Goal: Task Accomplishment & Management: Use online tool/utility

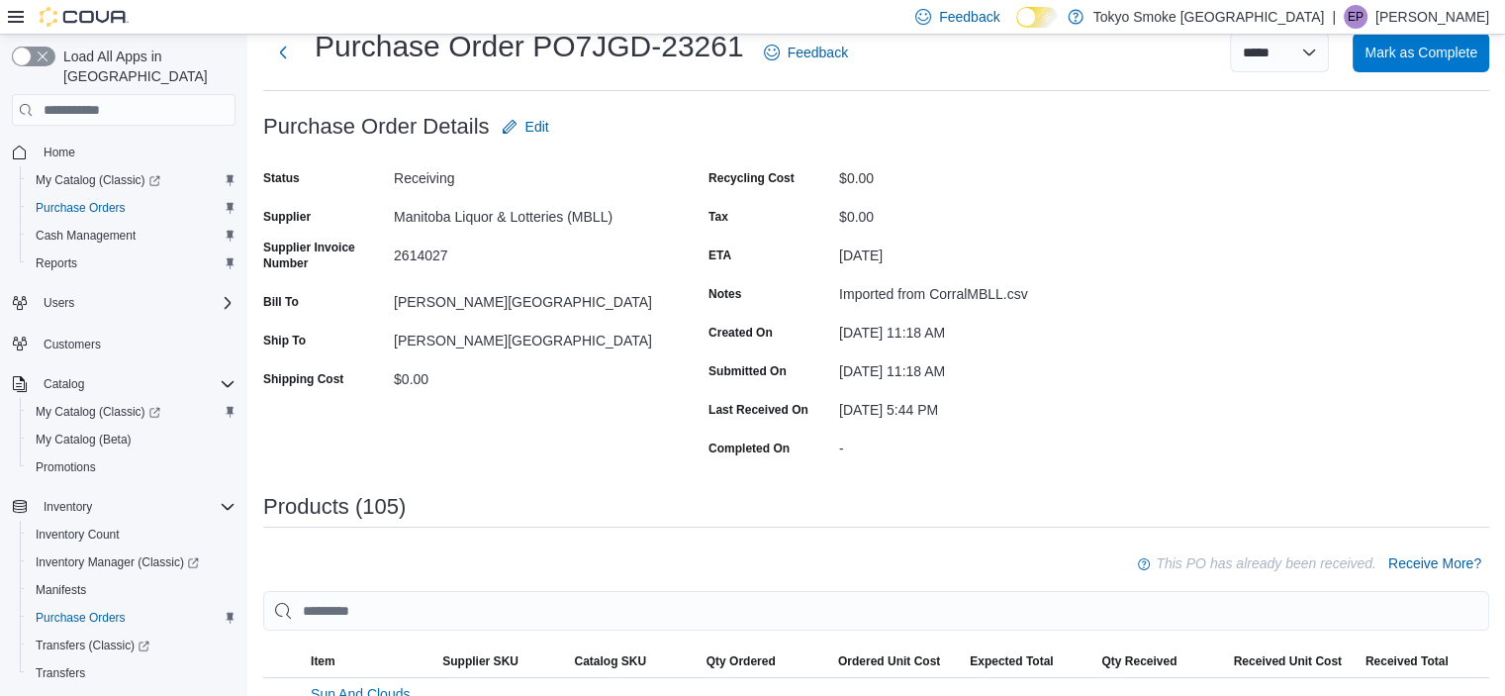
scroll to position [59, 0]
click at [67, 144] on span "Home" at bounding box center [60, 152] width 32 height 16
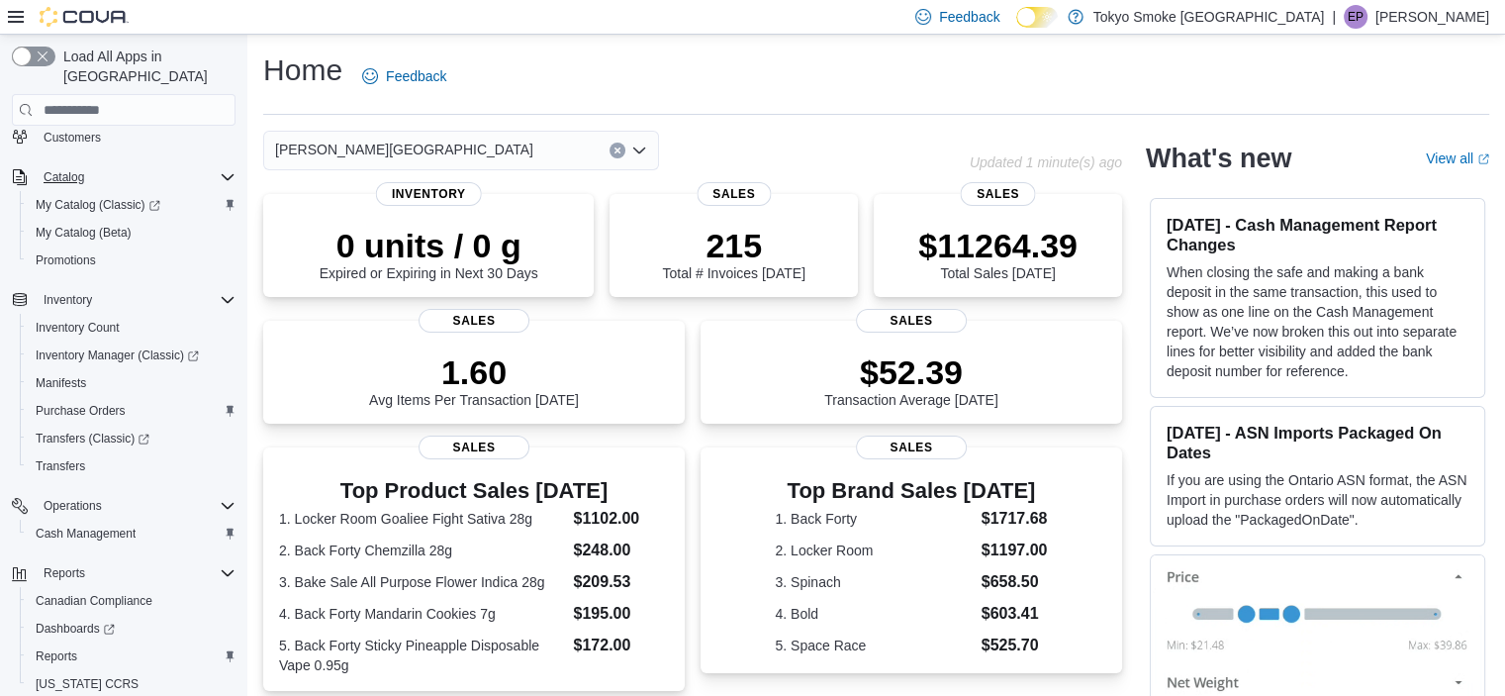
scroll to position [246, 0]
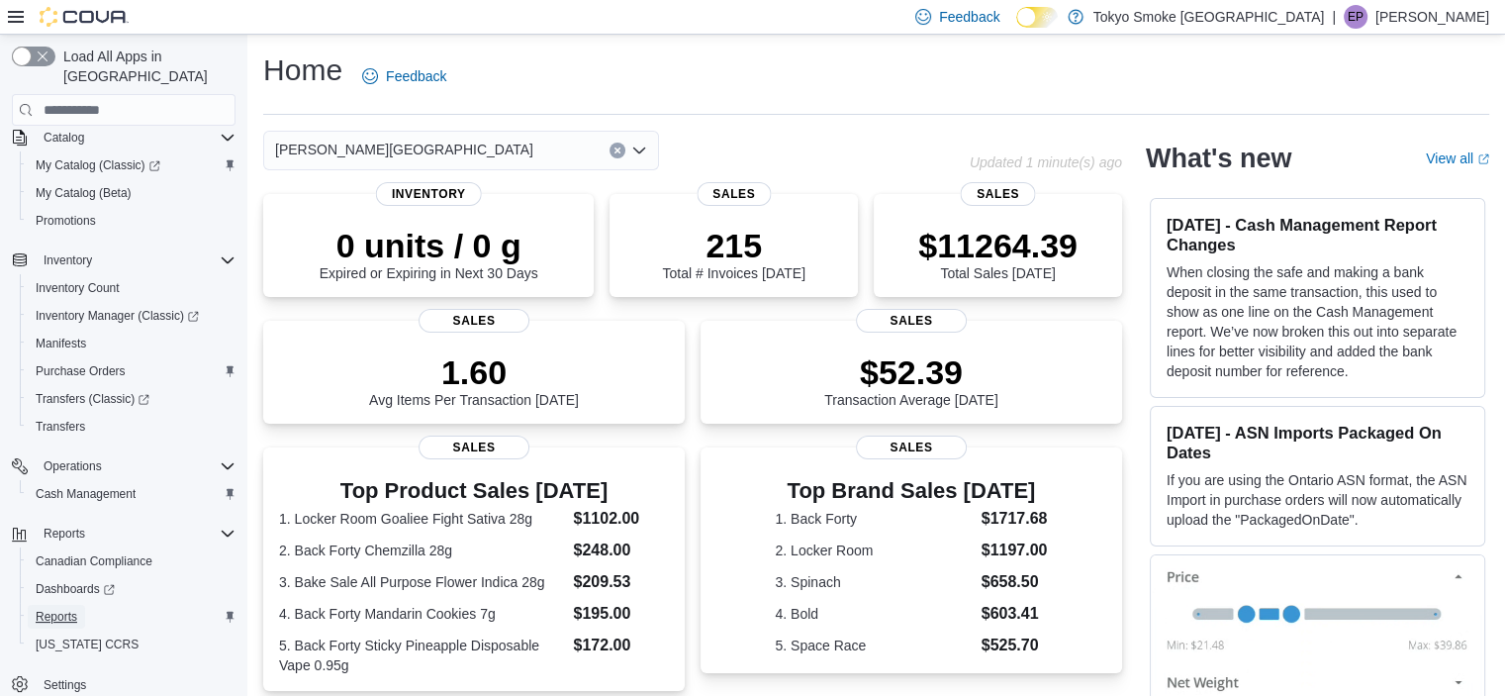
click at [66, 609] on span "Reports" at bounding box center [57, 617] width 42 height 16
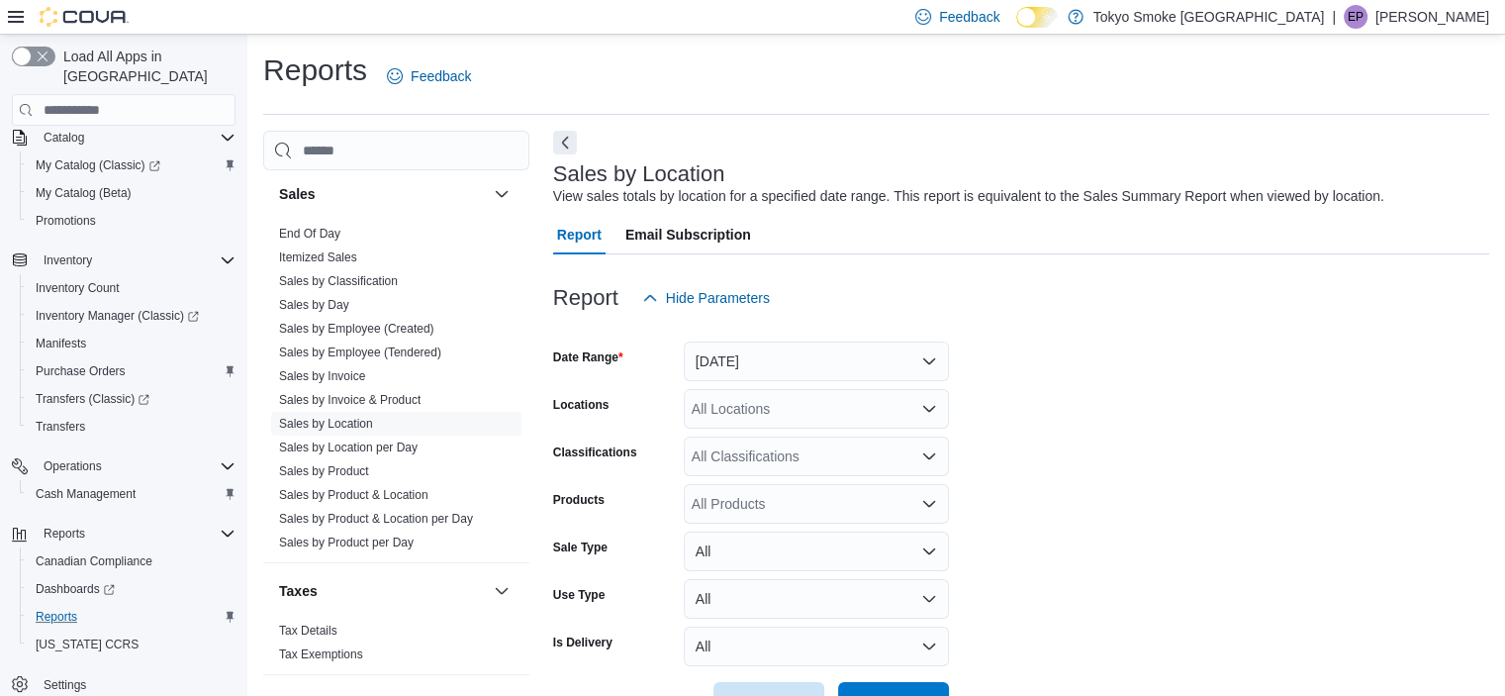
scroll to position [46, 0]
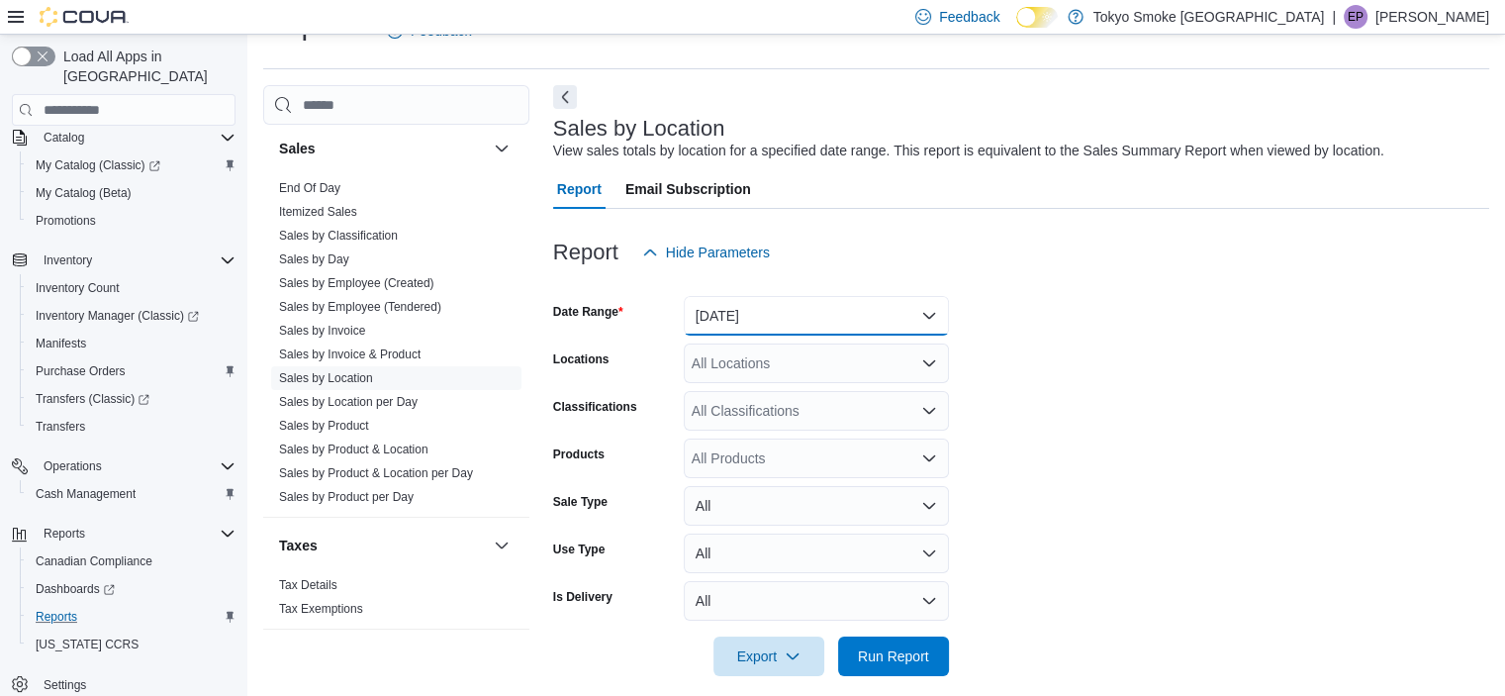
click at [790, 317] on button "[DATE]" at bounding box center [816, 316] width 265 height 40
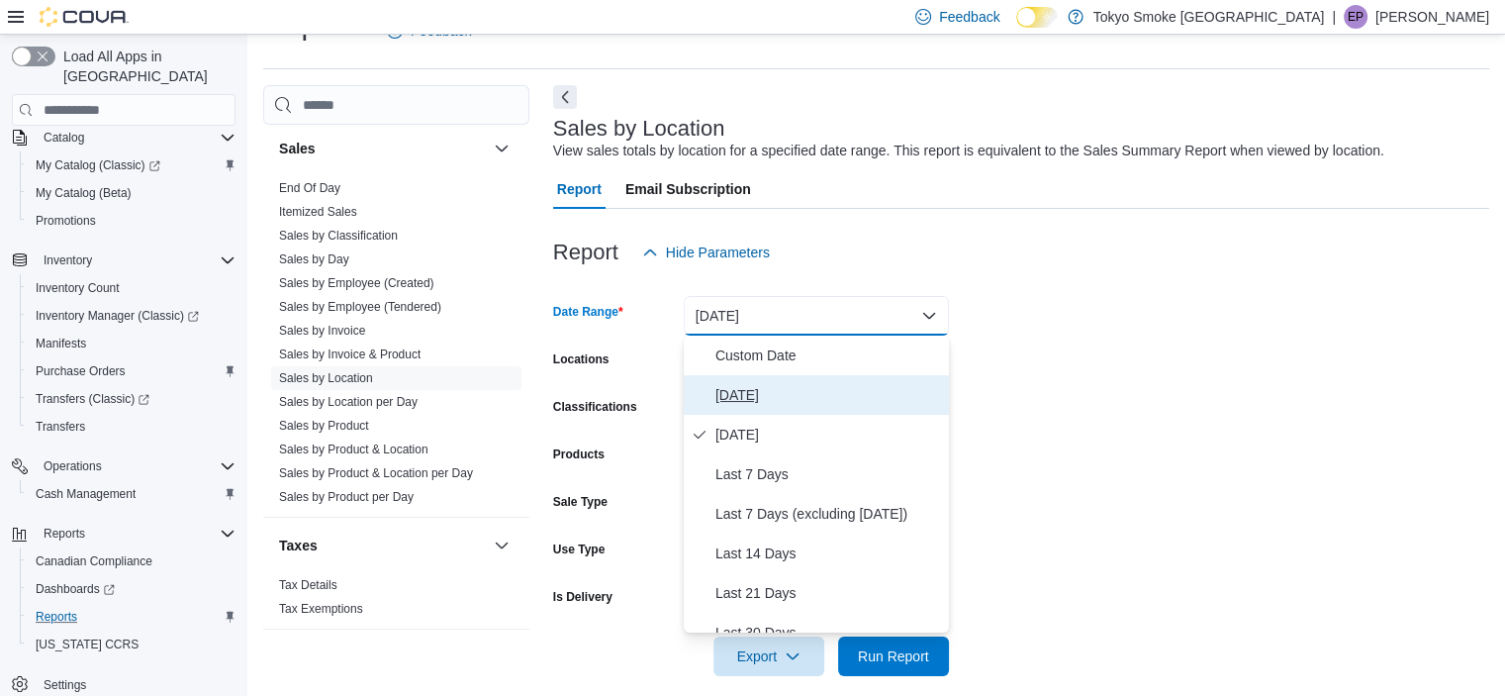
click at [776, 391] on span "[DATE]" at bounding box center [828, 395] width 226 height 24
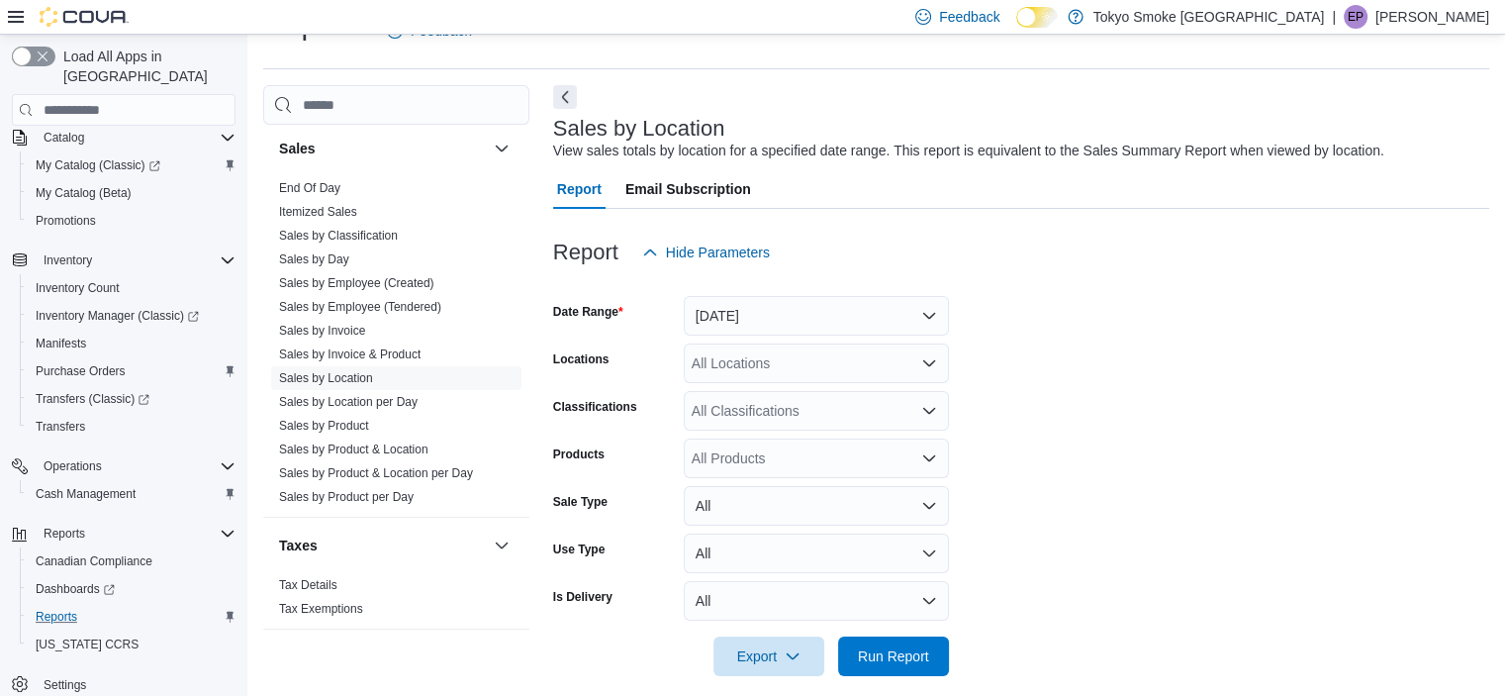
click at [1025, 322] on form "Date Range [DATE] Locations All Locations Classifications All Classifications P…" at bounding box center [1021, 474] width 936 height 404
click at [788, 364] on div "All Locations" at bounding box center [816, 363] width 265 height 40
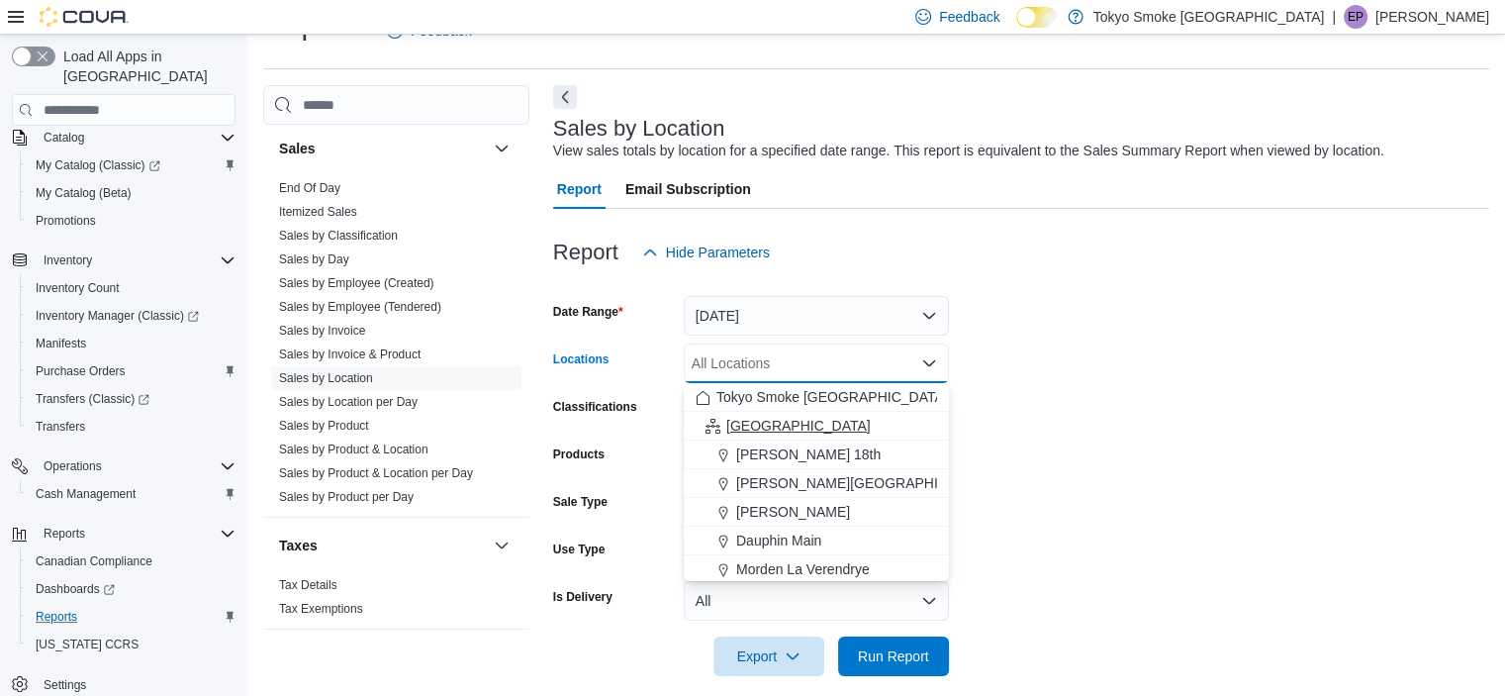
click at [751, 420] on span "[GEOGRAPHIC_DATA]" at bounding box center [798, 426] width 144 height 20
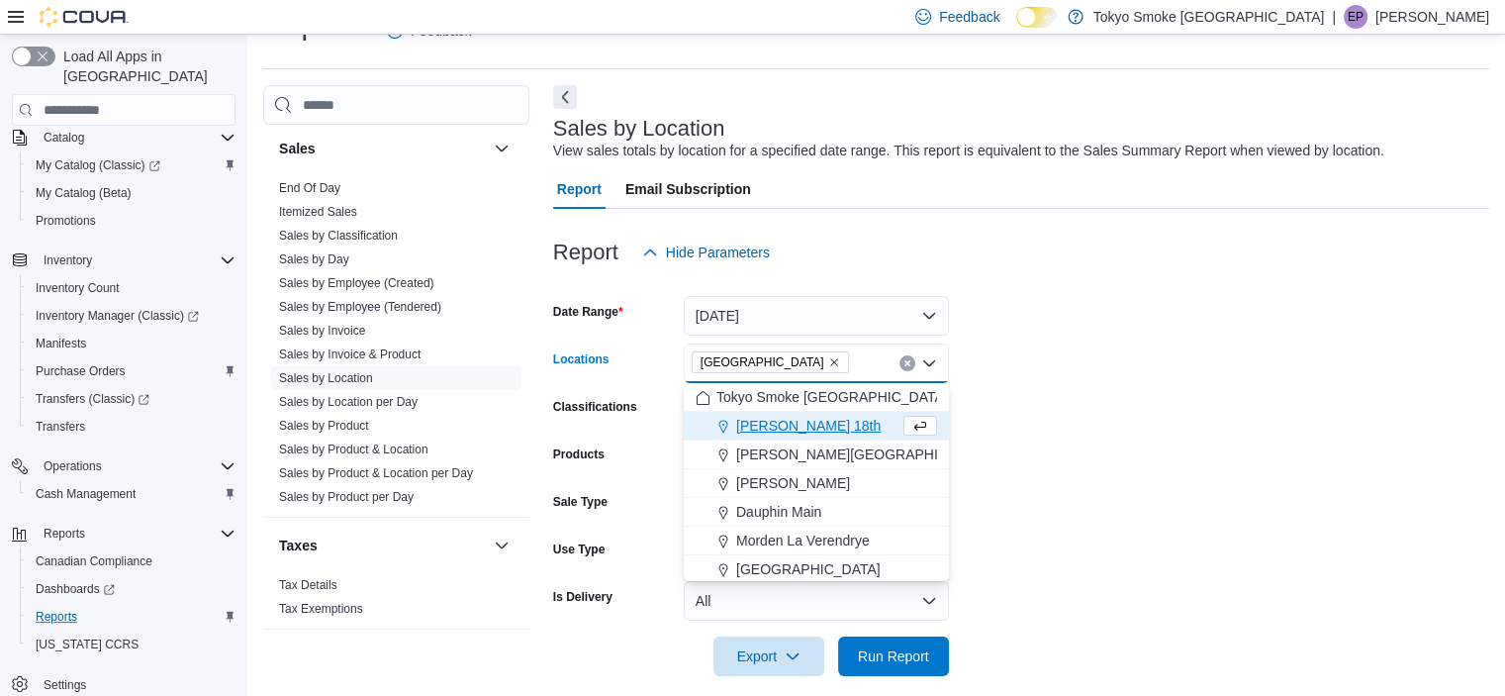
click at [1048, 324] on form "Date Range [DATE] Locations [GEOGRAPHIC_DATA] Combo box. Selected. [GEOGRAPHIC_…" at bounding box center [1021, 474] width 936 height 404
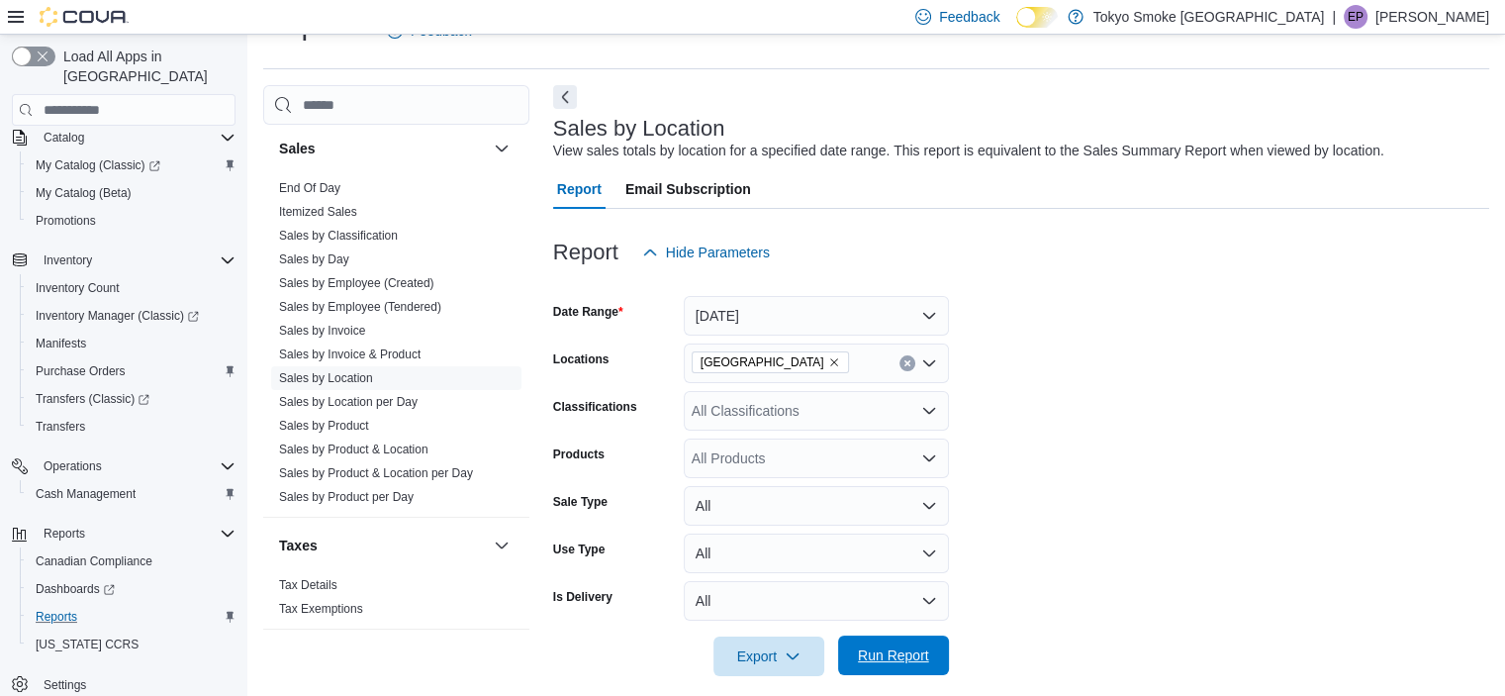
click at [899, 656] on span "Run Report" at bounding box center [893, 655] width 71 height 20
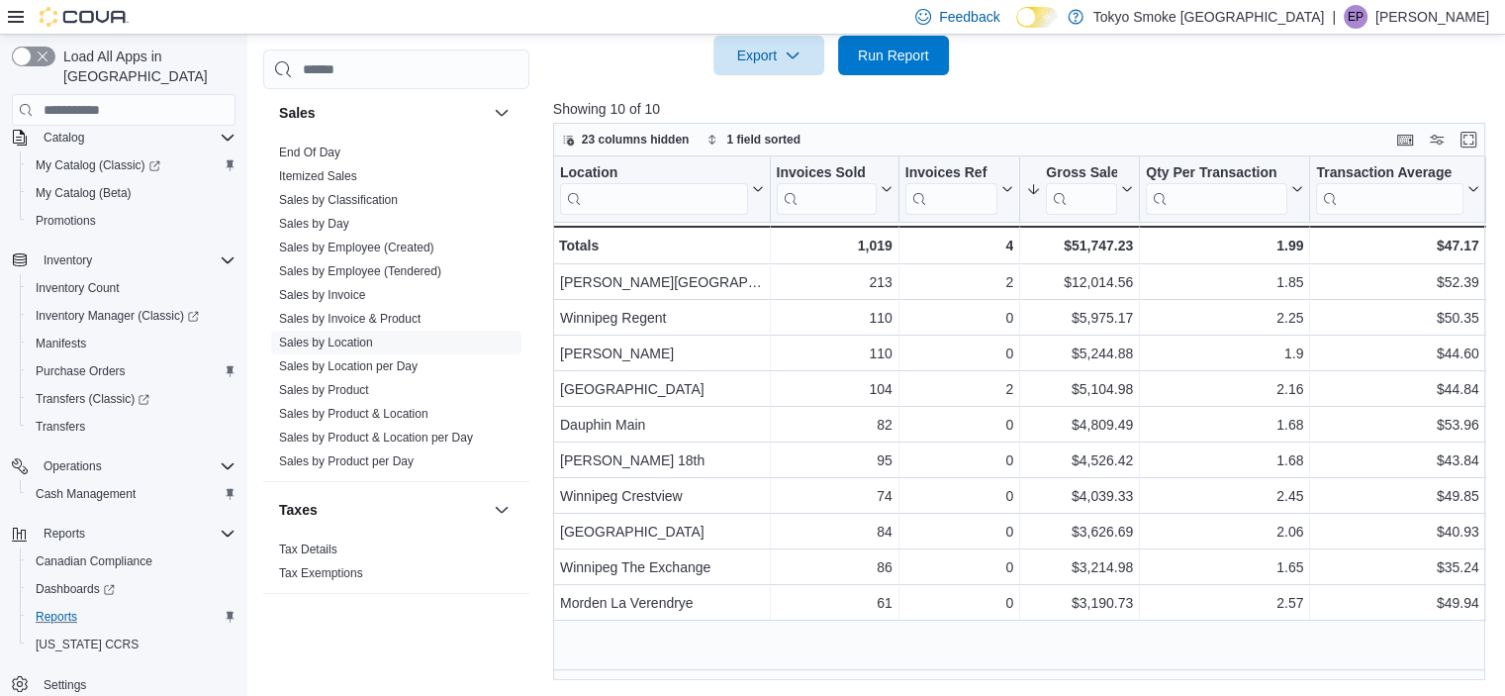
scroll to position [546, 0]
